Goal: Task Accomplishment & Management: Manage account settings

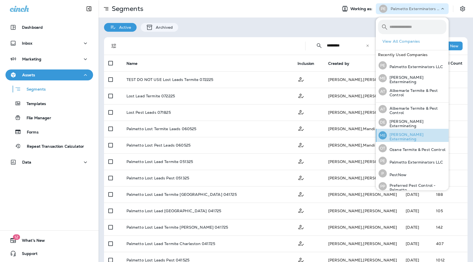
click at [407, 137] on p "[PERSON_NAME] Exterminating" at bounding box center [417, 136] width 60 height 9
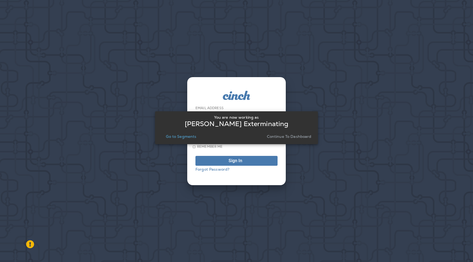
click at [294, 141] on div "You are now working as [PERSON_NAME] Exterminating Go to Segments Continue to D…" at bounding box center [236, 128] width 154 height 30
click at [290, 134] on p "Continue to Dashboard" at bounding box center [289, 136] width 45 height 4
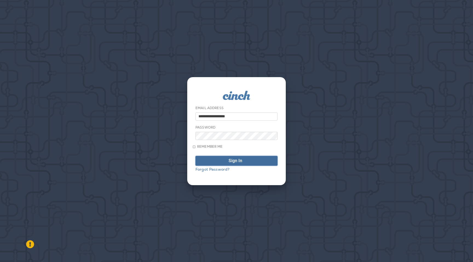
click at [230, 161] on div "Sign In" at bounding box center [235, 161] width 14 height 4
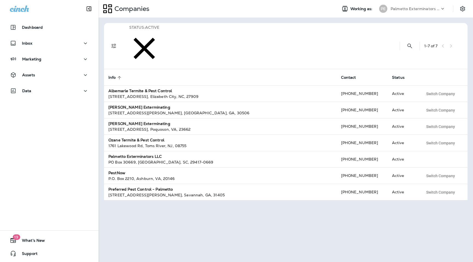
click at [427, 13] on div "PE Palmetto Exterminators LLC" at bounding box center [412, 8] width 73 height 11
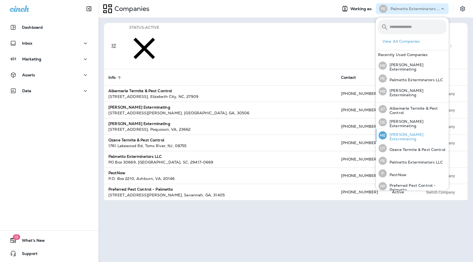
click at [395, 134] on p "[PERSON_NAME] Exterminating" at bounding box center [417, 136] width 60 height 9
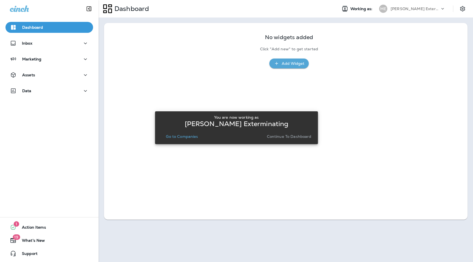
click at [284, 136] on p "Continue to Dashboard" at bounding box center [289, 136] width 45 height 4
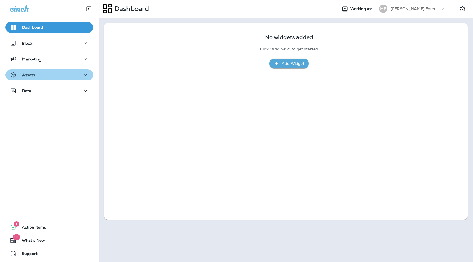
click at [63, 74] on div "Assets" at bounding box center [49, 75] width 79 height 7
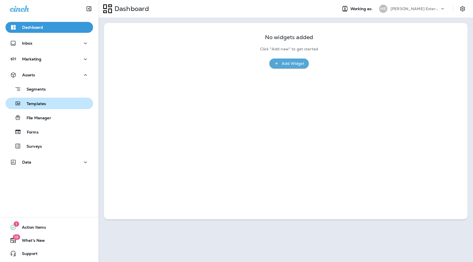
click at [45, 101] on div "Templates" at bounding box center [27, 103] width 38 height 8
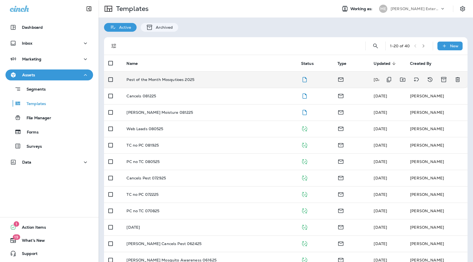
click at [160, 80] on p "Pest of the Month Mosqutioes 2025" at bounding box center [160, 79] width 68 height 4
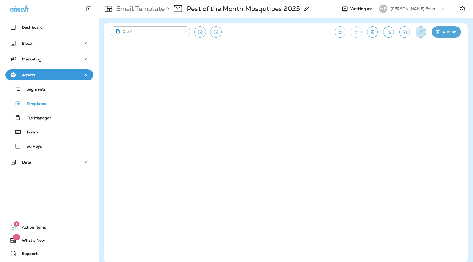
click at [422, 33] on icon "Edit details" at bounding box center [421, 31] width 6 height 5
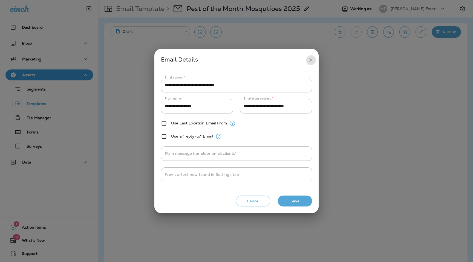
click at [310, 58] on icon "close" at bounding box center [311, 60] width 6 height 6
